Goal: Task Accomplishment & Management: Use online tool/utility

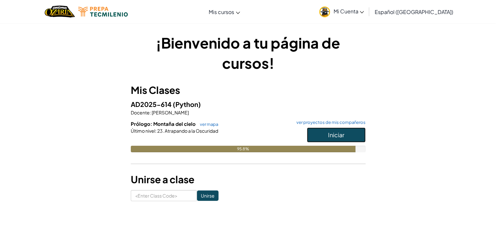
click at [327, 137] on button "Iniciar" at bounding box center [336, 134] width 59 height 15
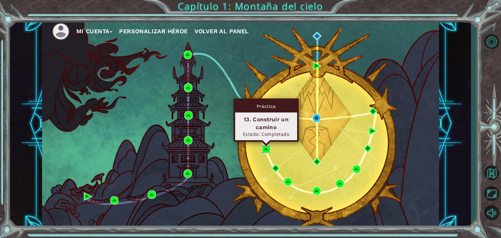
click at [266, 149] on img at bounding box center [266, 149] width 8 height 8
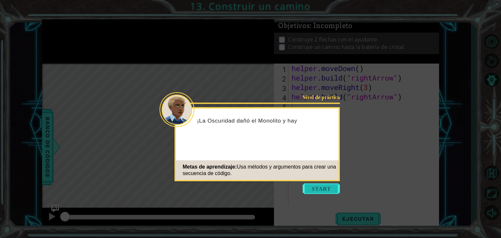
click at [322, 188] on button "Start" at bounding box center [321, 189] width 37 height 10
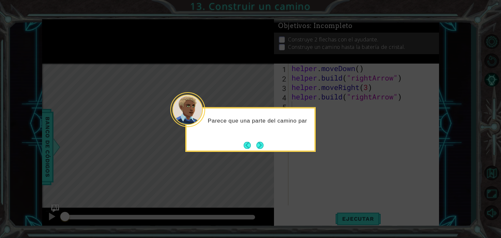
click at [288, 164] on icon at bounding box center [250, 119] width 501 height 238
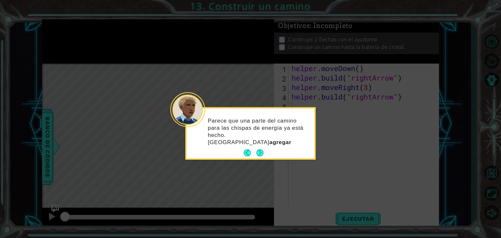
click at [288, 164] on icon at bounding box center [250, 119] width 501 height 238
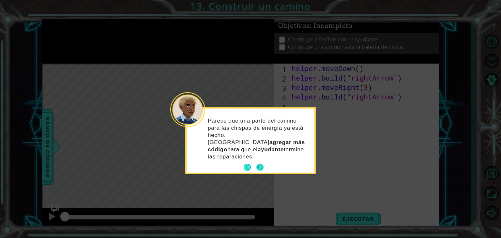
click at [261, 163] on button "Next" at bounding box center [259, 166] width 7 height 7
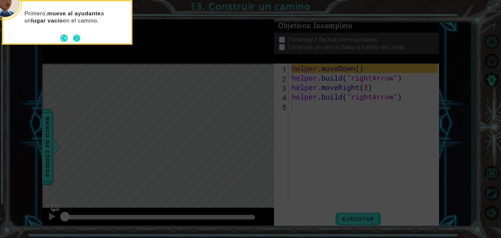
click at [80, 38] on button "Next" at bounding box center [77, 38] width 8 height 8
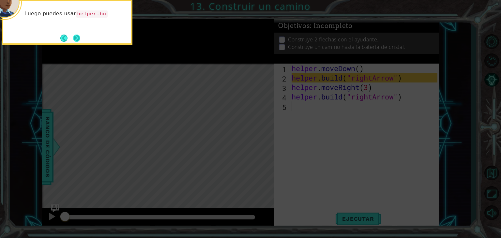
click at [79, 38] on button "Next" at bounding box center [77, 38] width 12 height 12
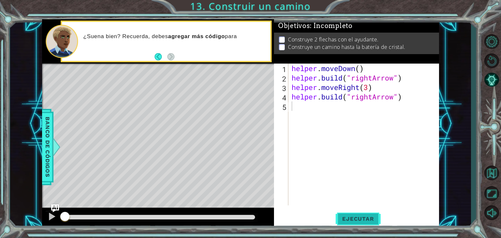
click at [349, 213] on button "Ejecutar" at bounding box center [357, 219] width 45 height 17
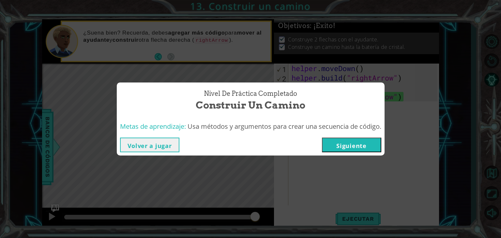
click at [273, 176] on div "Nivel de práctica Completado Construir un camino Metas de aprendizaje: Usa méto…" at bounding box center [250, 119] width 501 height 238
click at [163, 145] on button "Volver a jugar" at bounding box center [149, 145] width 59 height 15
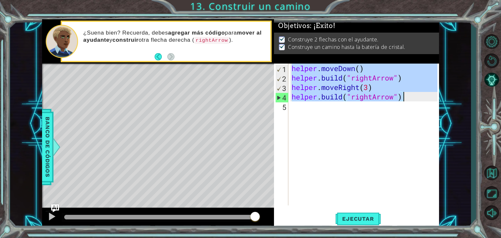
drag, startPoint x: 292, startPoint y: 68, endPoint x: 423, endPoint y: 97, distance: 133.6
click at [423, 97] on div "helper . moveDown ( ) helper . build ( "rightArrow" ) helper . moveRight ( 3 ) …" at bounding box center [365, 144] width 150 height 161
type textarea "helper.moveRight(3) [DOMAIN_NAME]("rightArrow")"
